Goal: Task Accomplishment & Management: Manage account settings

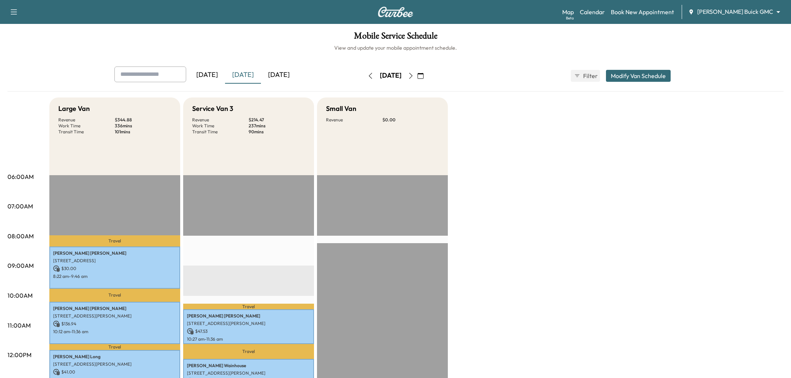
scroll to position [124, 0]
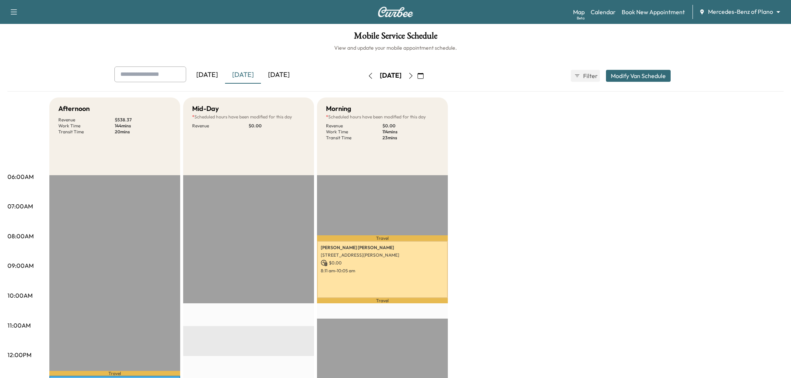
scroll to position [41, 0]
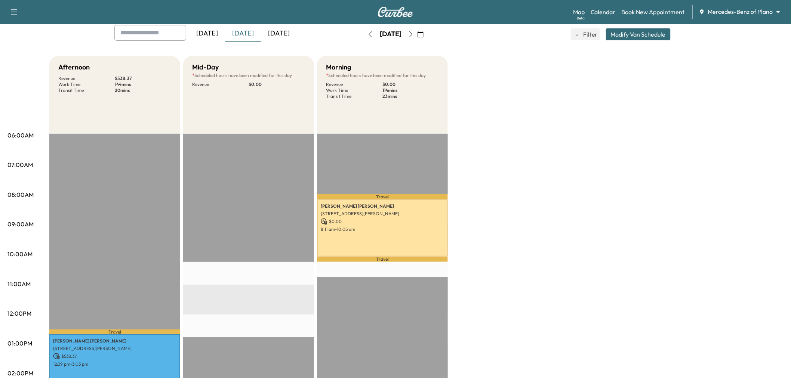
click at [280, 38] on div "[DATE]" at bounding box center [279, 33] width 36 height 17
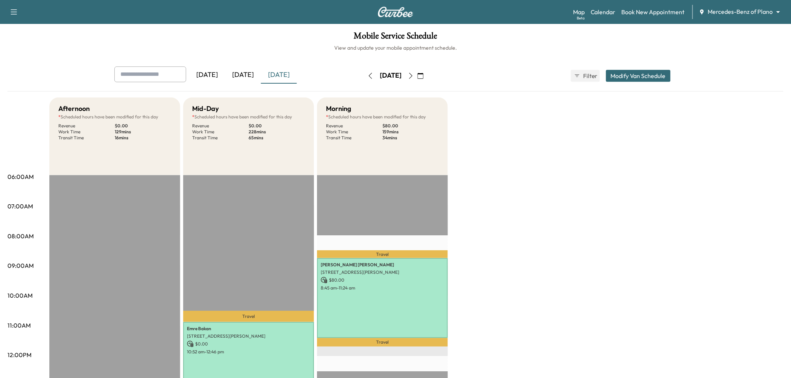
click at [658, 80] on button "Modify Van Schedule" at bounding box center [638, 76] width 65 height 12
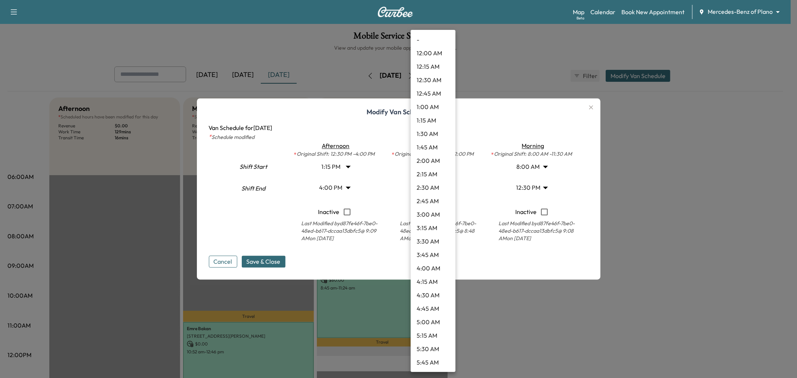
click at [436, 166] on body "Support Log Out Map Beta Calendar Book New Appointment Mercedes-Benz of Plano *…" at bounding box center [398, 189] width 797 height 378
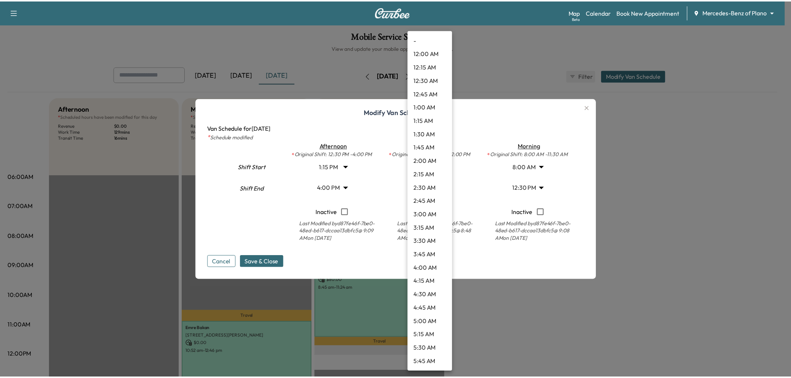
scroll to position [417, 0]
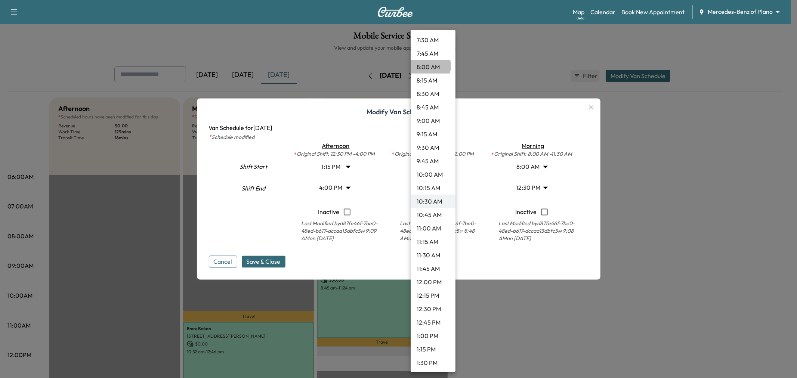
click at [427, 66] on li "8:00 AM" at bounding box center [433, 66] width 45 height 13
type input "*"
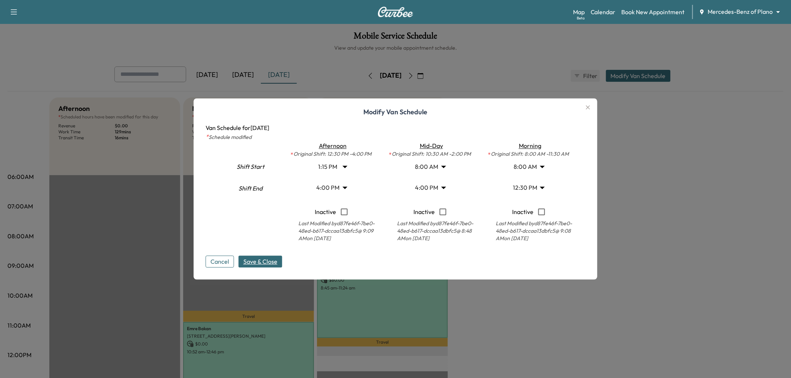
click at [267, 259] on span "Save & Close" at bounding box center [260, 262] width 34 height 9
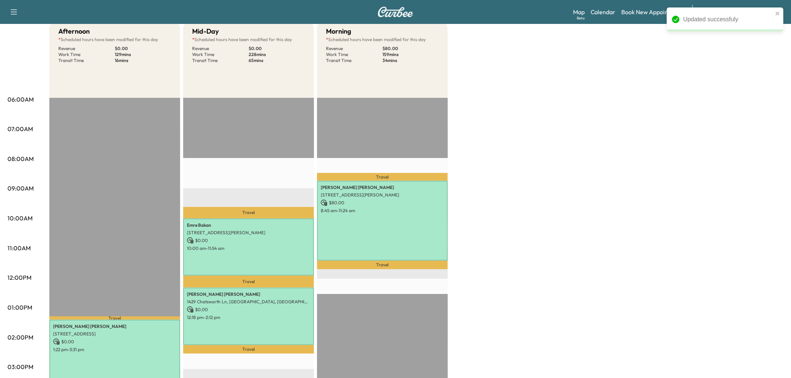
scroll to position [75, 0]
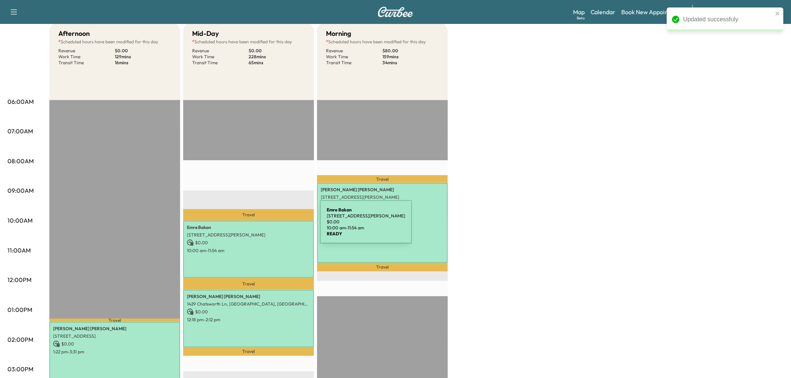
click at [264, 227] on p "[PERSON_NAME]" at bounding box center [248, 228] width 123 height 6
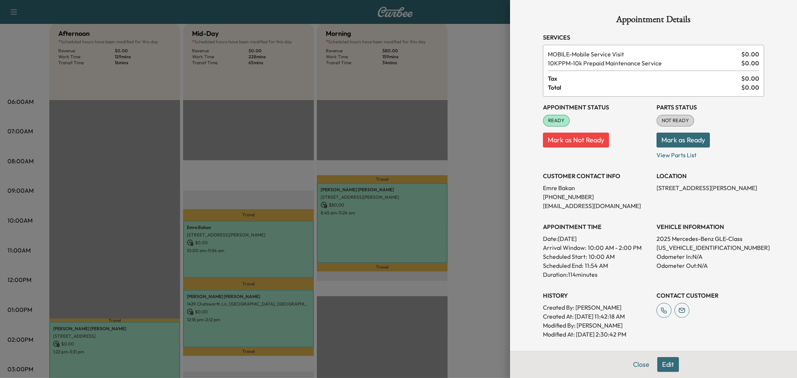
click at [268, 305] on div at bounding box center [398, 189] width 797 height 378
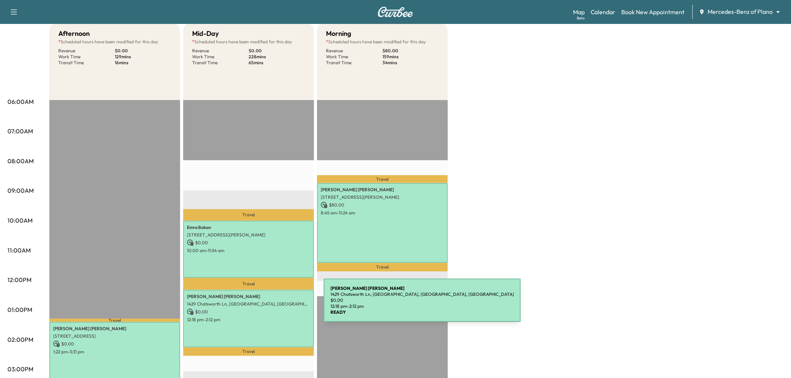
click at [268, 305] on div "[PERSON_NAME] 1429 Chatsworth Ln, [GEOGRAPHIC_DATA], TX 75075, [GEOGRAPHIC_DATA…" at bounding box center [248, 318] width 131 height 57
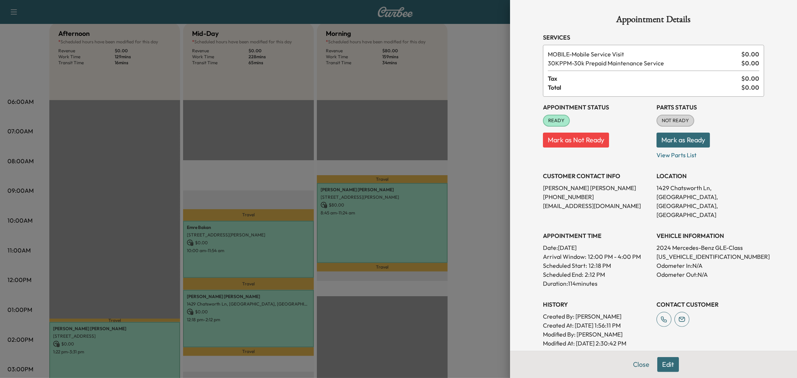
click at [146, 339] on div at bounding box center [398, 189] width 797 height 378
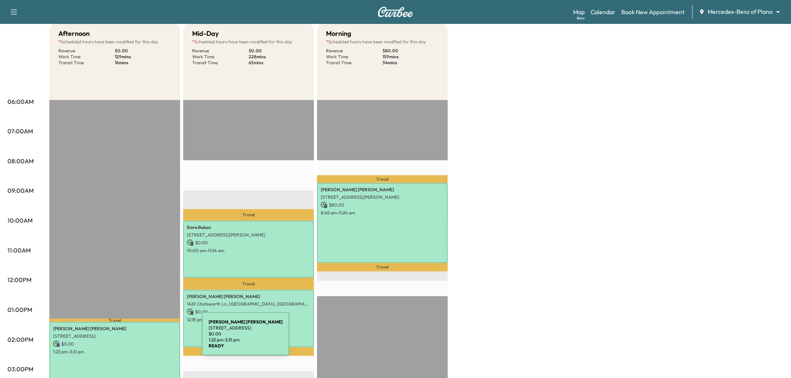
click at [146, 341] on p "$ 0.00" at bounding box center [114, 344] width 123 height 7
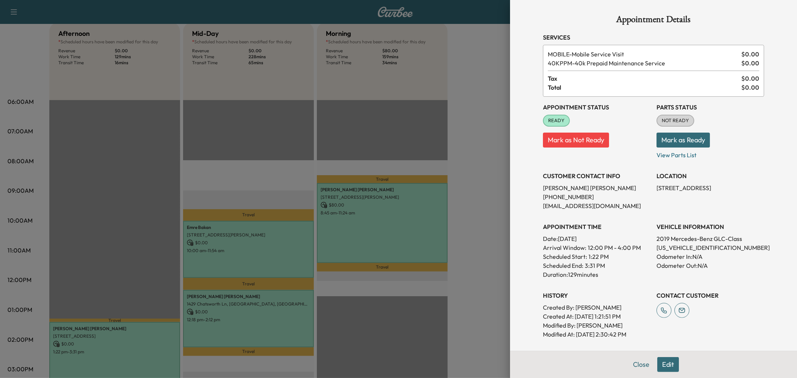
click at [146, 339] on div at bounding box center [398, 189] width 797 height 378
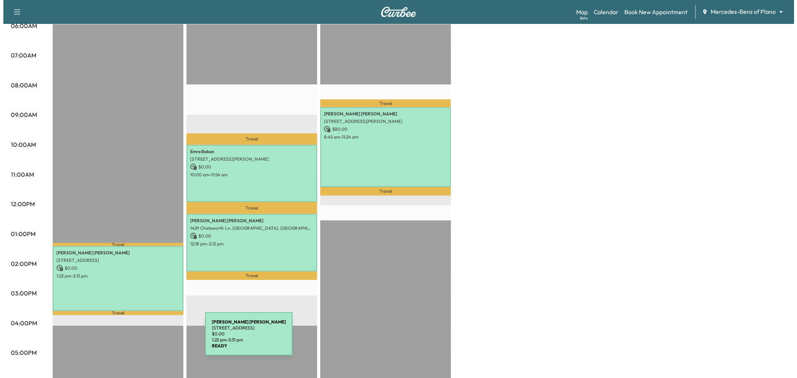
scroll to position [151, 0]
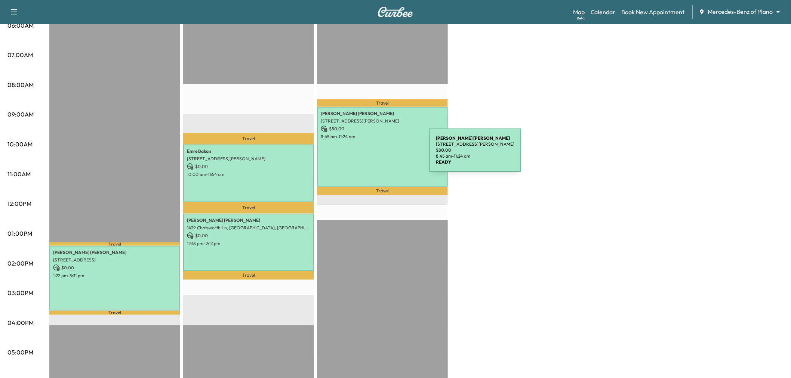
click at [373, 155] on div "[PERSON_NAME] [STREET_ADDRESS][PERSON_NAME] $ 80.00 8:45 am - 11:24 am" at bounding box center [382, 147] width 131 height 80
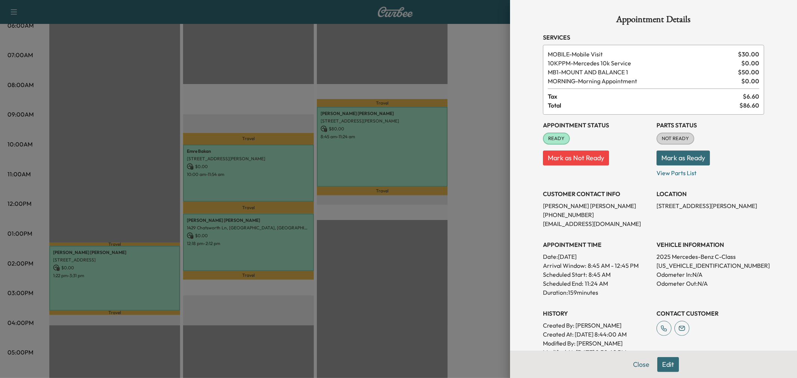
click at [267, 187] on div at bounding box center [398, 189] width 797 height 378
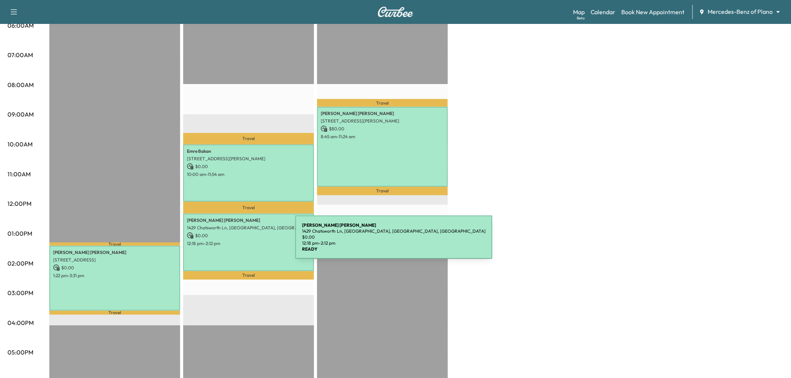
click at [239, 242] on p "12:18 pm - 2:12 pm" at bounding box center [248, 244] width 123 height 6
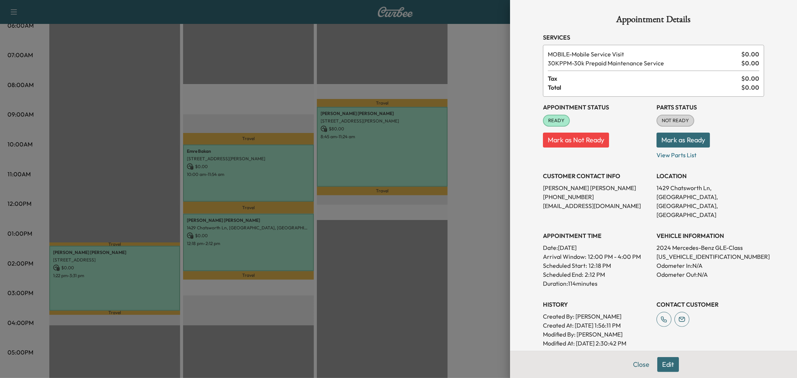
click at [257, 176] on div at bounding box center [398, 189] width 797 height 378
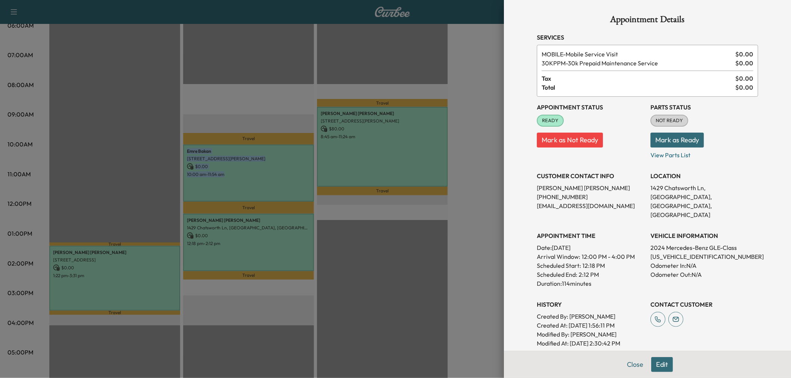
click at [257, 176] on div "[PERSON_NAME] [STREET_ADDRESS][PERSON_NAME] $ 0.00 10:00 am - 11:54 am" at bounding box center [248, 173] width 131 height 57
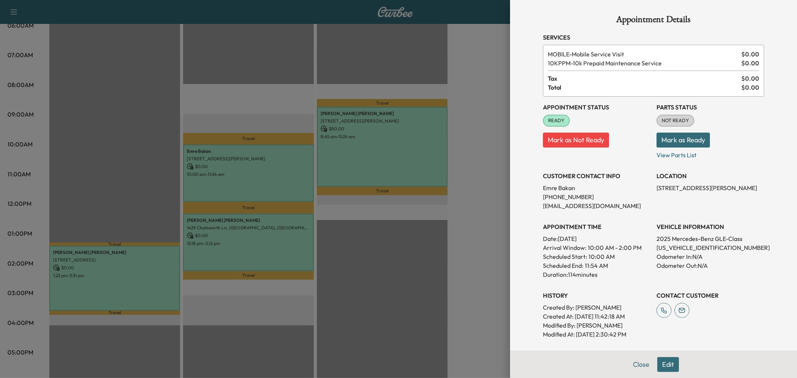
click at [257, 176] on div at bounding box center [398, 189] width 797 height 378
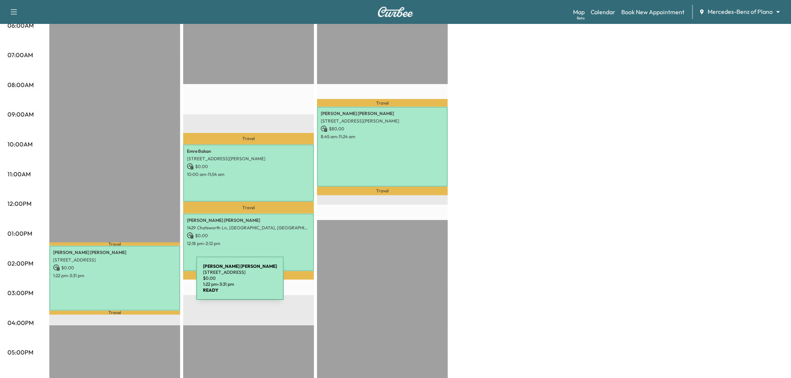
click at [140, 283] on div "[PERSON_NAME] [STREET_ADDRESS] $ 0.00 1:22 pm - 3:31 pm" at bounding box center [114, 278] width 131 height 65
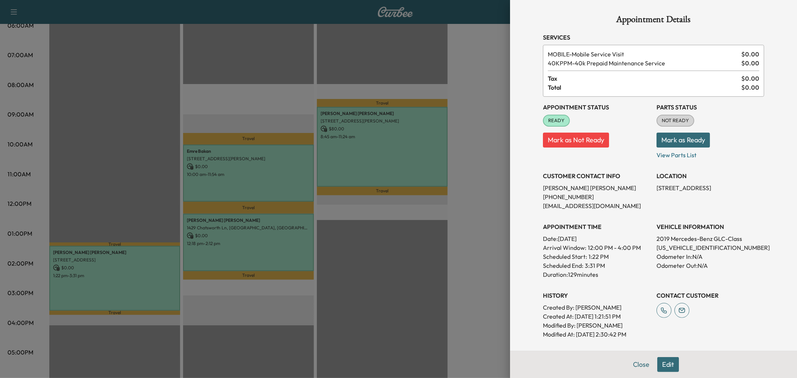
click at [660, 359] on button "Edit" at bounding box center [668, 364] width 22 height 15
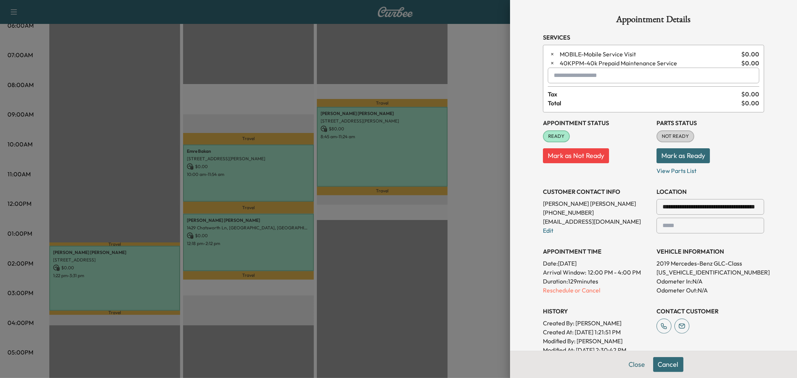
click at [608, 81] on input "text" at bounding box center [654, 76] width 212 height 16
click at [603, 93] on p "MIDDAY - Mid-Day Appointment" at bounding box center [626, 95] width 163 height 10
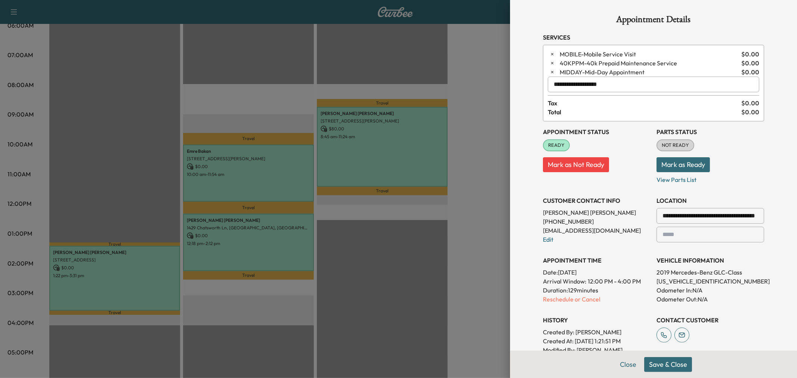
type input "**********"
click at [652, 358] on button "Save & Close" at bounding box center [668, 364] width 48 height 15
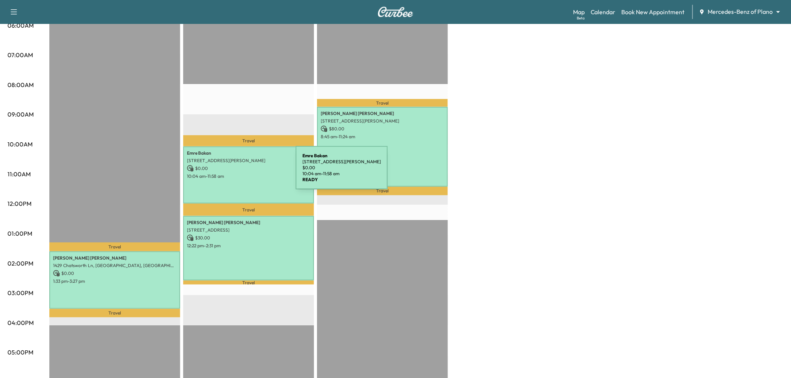
click at [240, 173] on p "10:04 am - 11:58 am" at bounding box center [248, 176] width 123 height 6
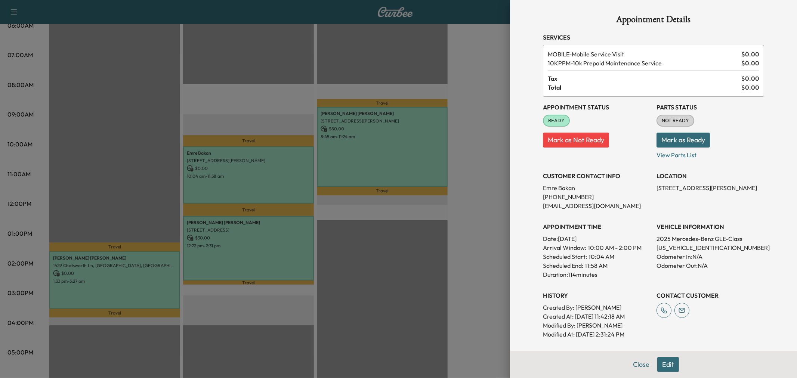
click at [251, 253] on div at bounding box center [398, 189] width 797 height 378
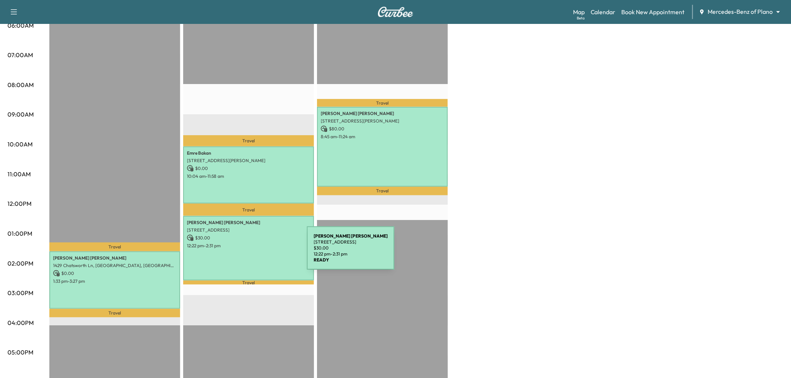
click at [251, 253] on div "[PERSON_NAME] [STREET_ADDRESS] $ 30.00 12:22 pm - 2:31 pm" at bounding box center [248, 248] width 131 height 65
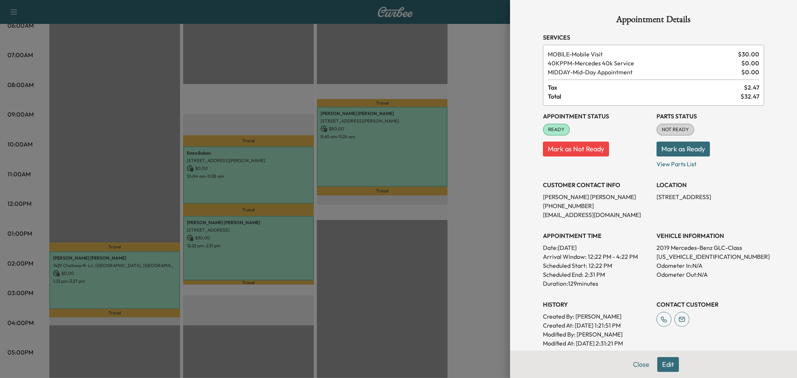
click at [251, 253] on div at bounding box center [398, 189] width 797 height 378
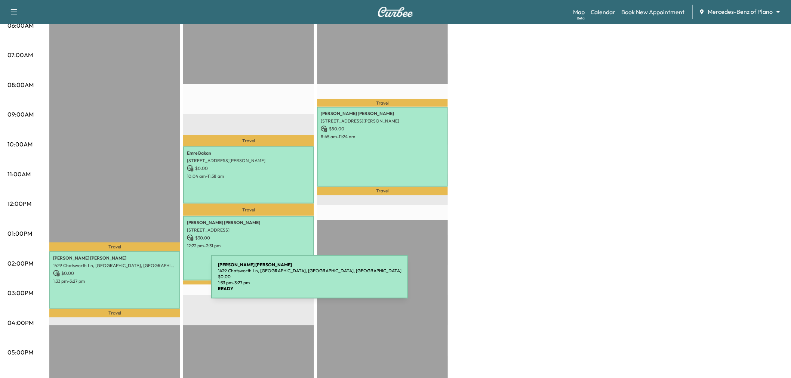
click at [155, 281] on div "[PERSON_NAME] 1429 Chatsworth Ln, [GEOGRAPHIC_DATA], TX 75075, [GEOGRAPHIC_DATA…" at bounding box center [114, 280] width 131 height 57
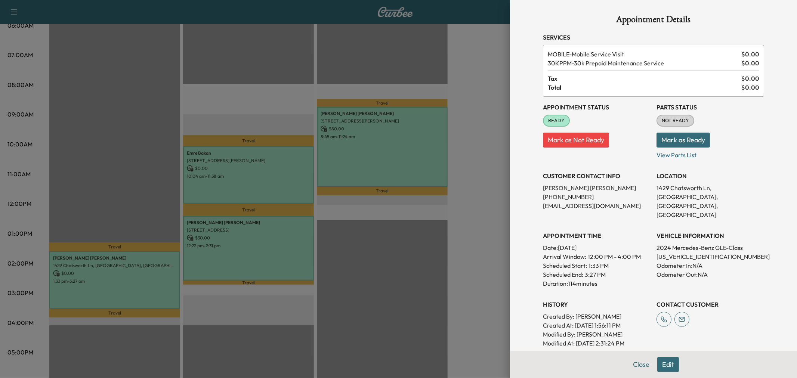
click at [155, 281] on div at bounding box center [398, 189] width 797 height 378
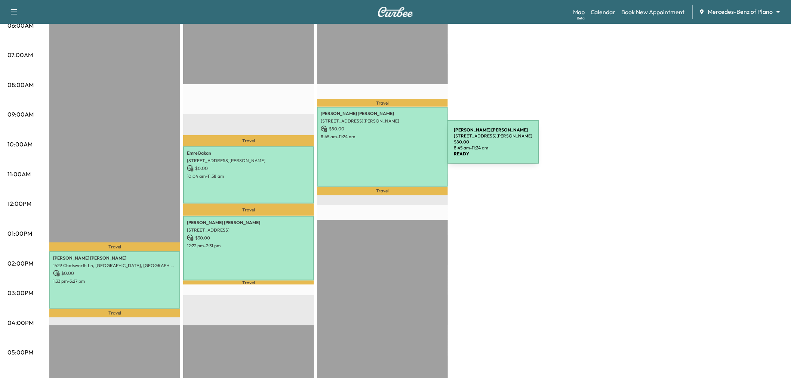
click at [391, 147] on div "[PERSON_NAME] [STREET_ADDRESS][PERSON_NAME] $ 80.00 8:45 am - 11:24 am" at bounding box center [382, 147] width 131 height 80
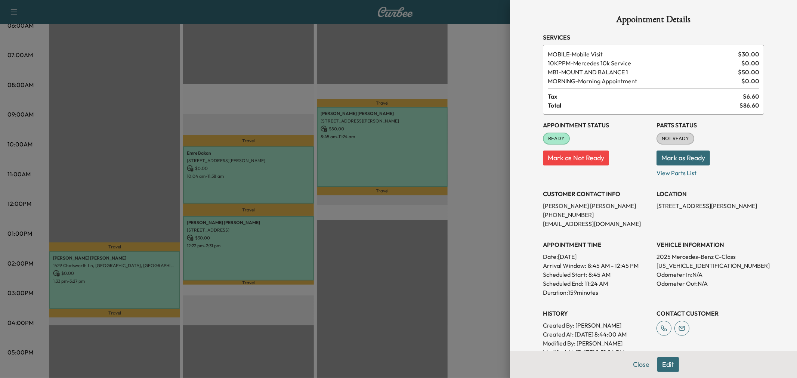
click at [391, 147] on div at bounding box center [398, 189] width 797 height 378
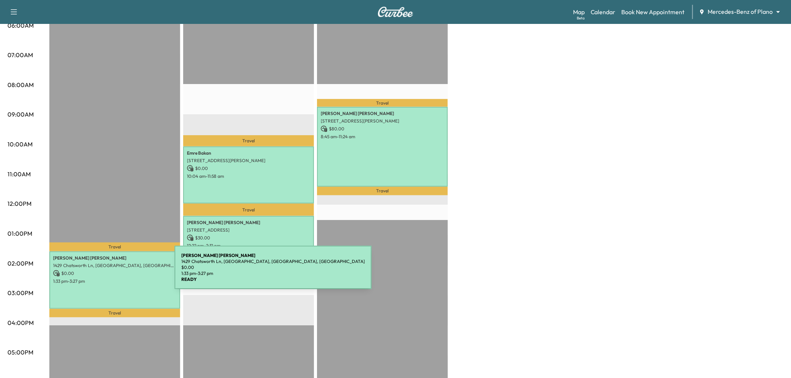
click at [118, 272] on p "$ 0.00" at bounding box center [114, 273] width 123 height 7
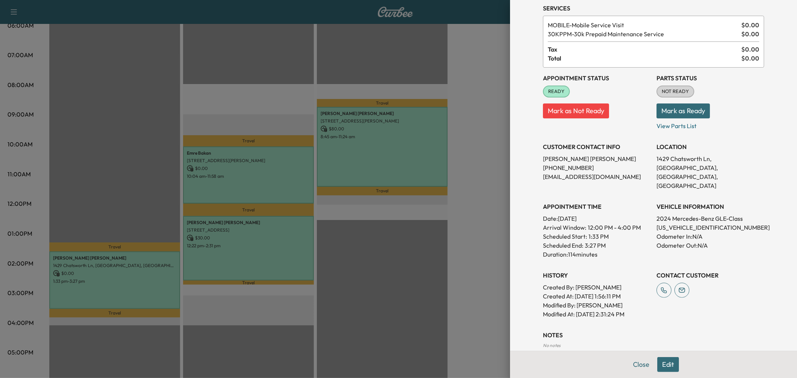
scroll to position [0, 0]
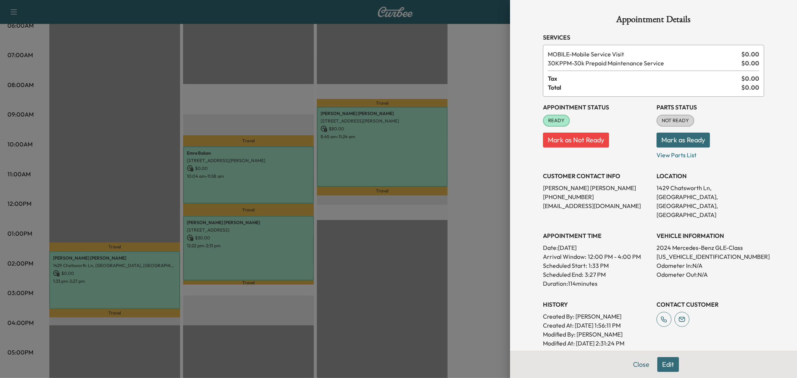
click at [156, 273] on div at bounding box center [398, 189] width 797 height 378
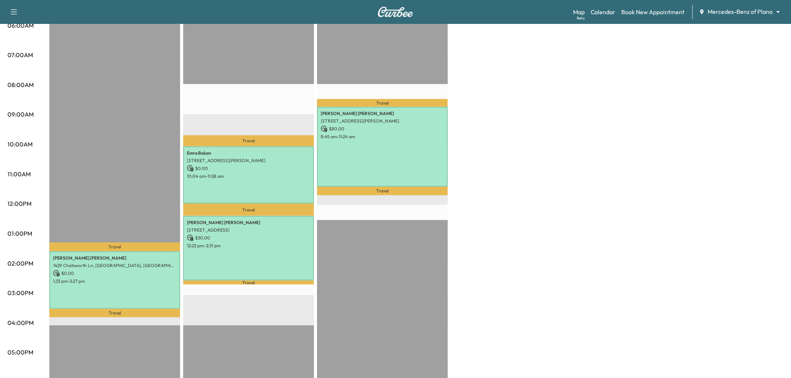
click at [469, 263] on div "Afternoon * Scheduled hours have been modified for this day Revenue $ 0.00 Work…" at bounding box center [416, 226] width 734 height 561
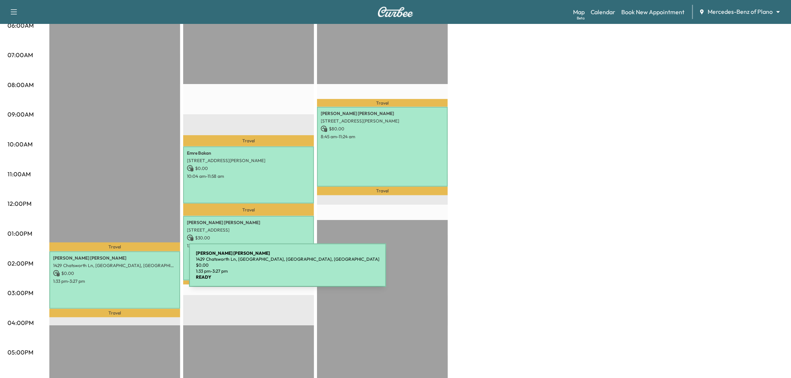
click at [133, 270] on p "$ 0.00" at bounding box center [114, 273] width 123 height 7
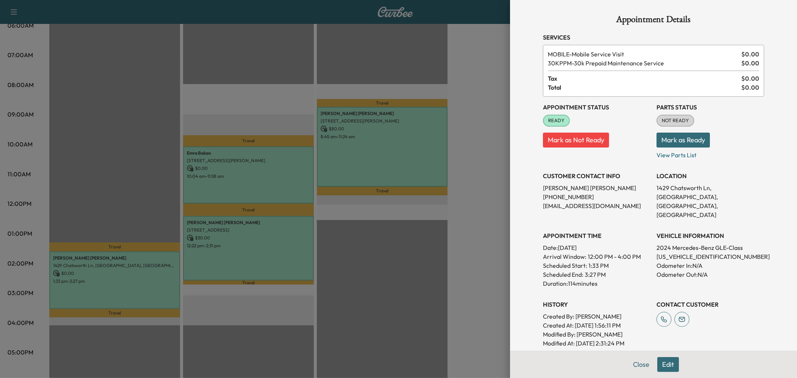
click at [410, 250] on div at bounding box center [398, 189] width 797 height 378
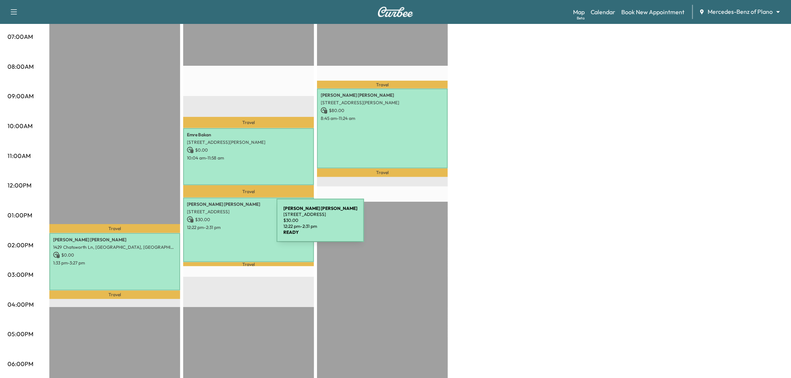
scroll to position [154, 0]
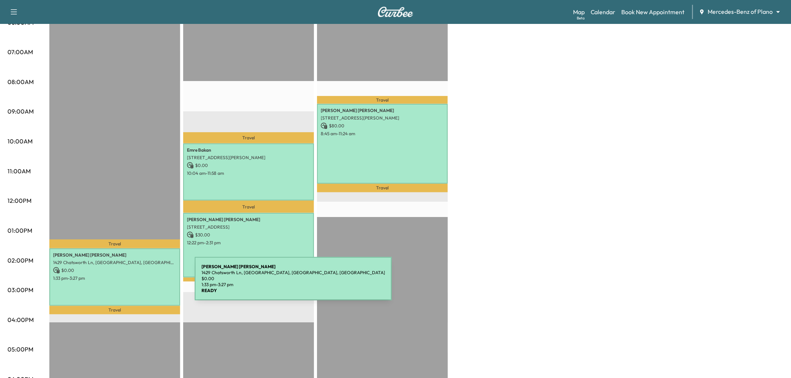
click at [139, 283] on div "[PERSON_NAME] 1429 Chatsworth Ln, [GEOGRAPHIC_DATA], TX 75075, [GEOGRAPHIC_DATA…" at bounding box center [114, 277] width 131 height 57
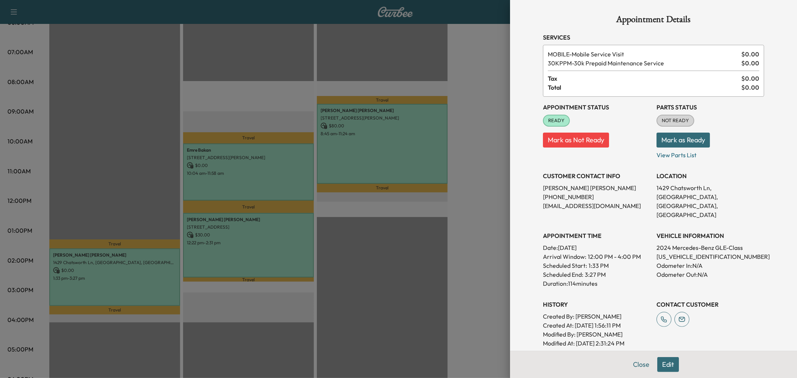
click at [139, 283] on div at bounding box center [398, 189] width 797 height 378
